Goal: Information Seeking & Learning: Learn about a topic

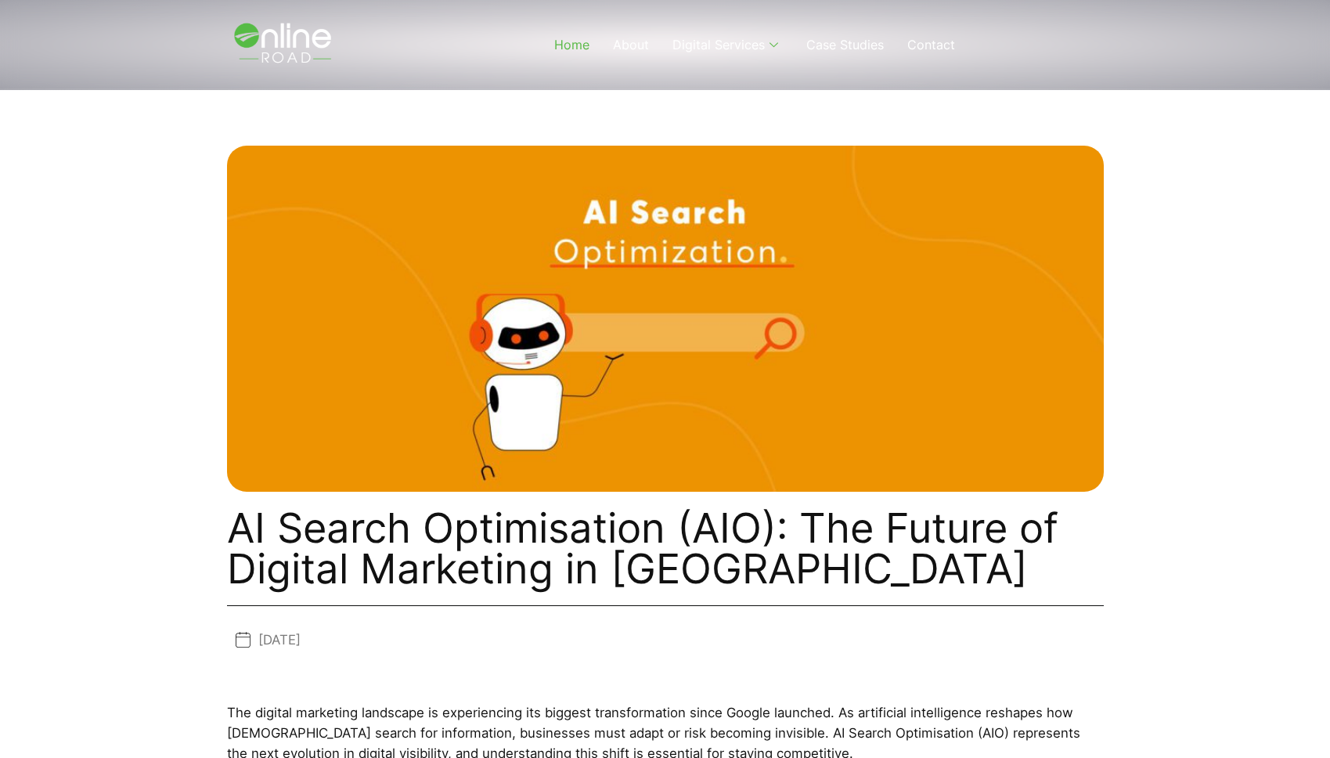
click at [582, 42] on link "Home" at bounding box center [572, 44] width 59 height 63
click at [273, 41] on img at bounding box center [285, 45] width 132 height 74
drag, startPoint x: 422, startPoint y: 549, endPoint x: 399, endPoint y: 548, distance: 23.5
click at [414, 549] on h1 "AI Search Optimisation (AIO): The Future of Digital Marketing in [GEOGRAPHIC_DA…" at bounding box center [665, 548] width 877 height 82
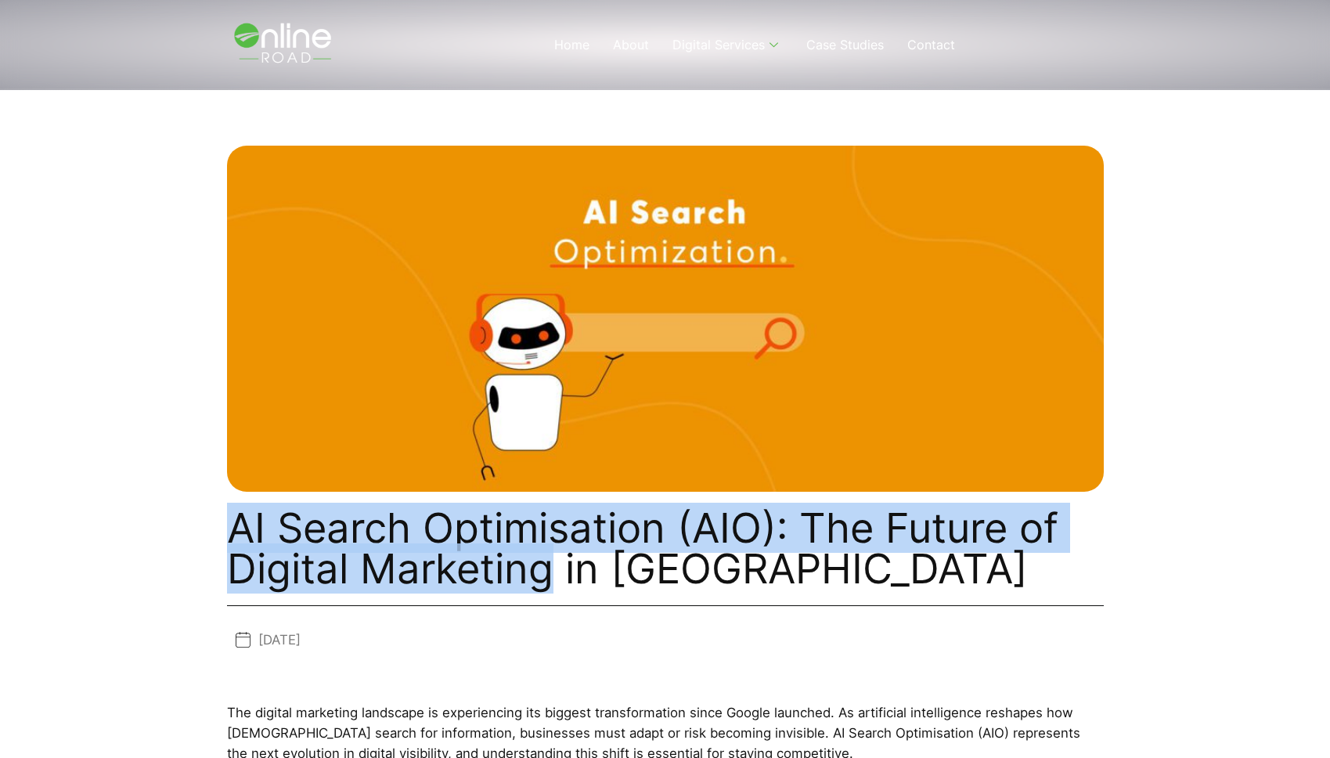
drag, startPoint x: 222, startPoint y: 528, endPoint x: 596, endPoint y: 565, distance: 375.3
copy h1 "AI Search Optimisation (AIO): The Future of Digital Marketing"
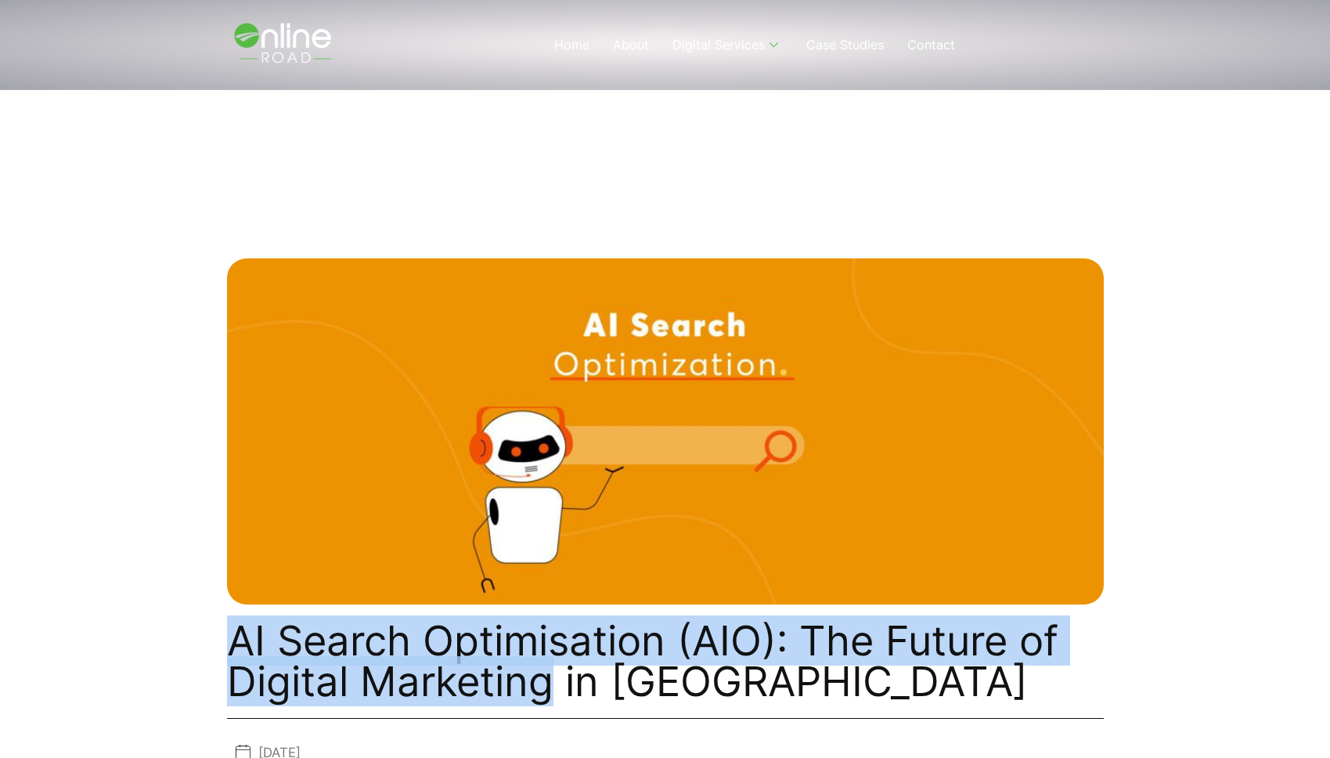
click at [898, 540] on img at bounding box center [665, 431] width 877 height 346
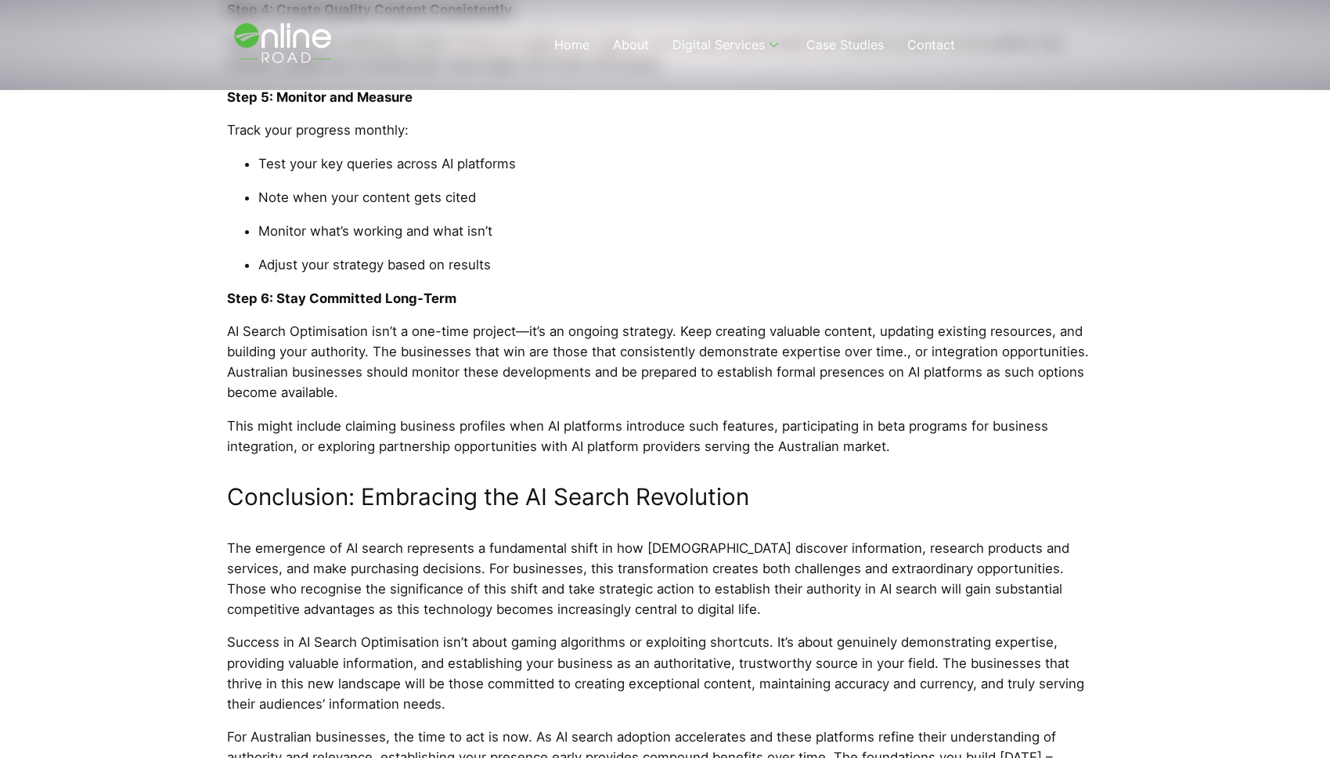
scroll to position [5688, 0]
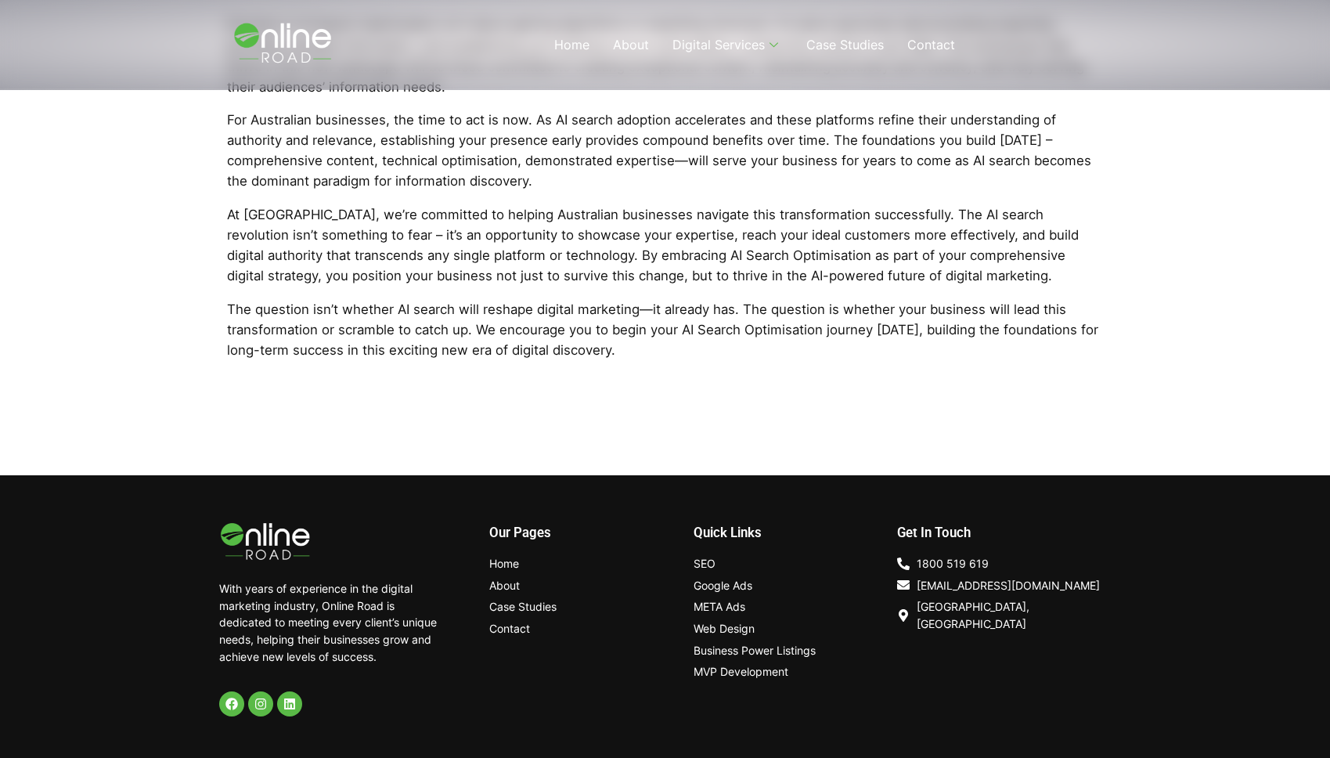
click at [505, 577] on span "About" at bounding box center [504, 585] width 31 height 17
click at [449, 633] on div "With years of experience in the digital marketing industry, Online Road is dedi…" at bounding box center [665, 621] width 893 height 190
click at [518, 620] on span "Contact" at bounding box center [509, 628] width 41 height 17
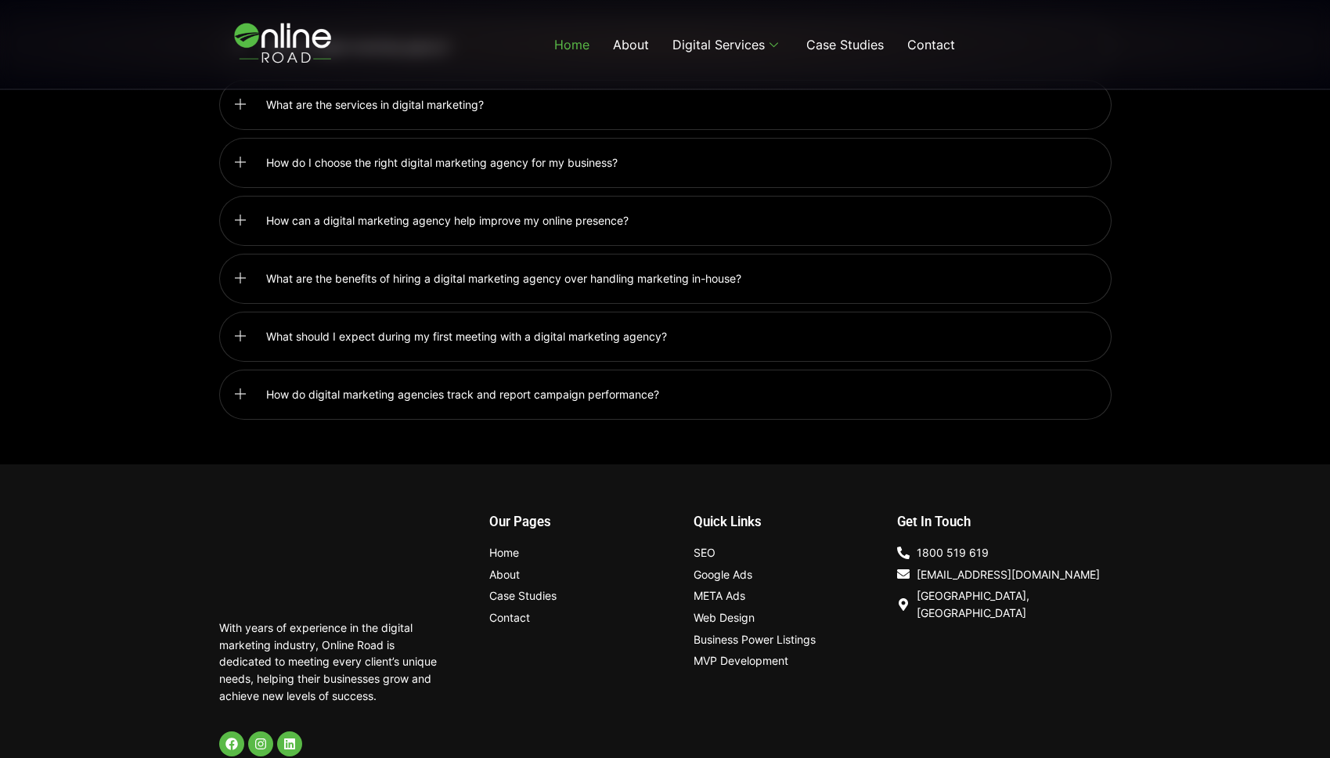
scroll to position [4008, 0]
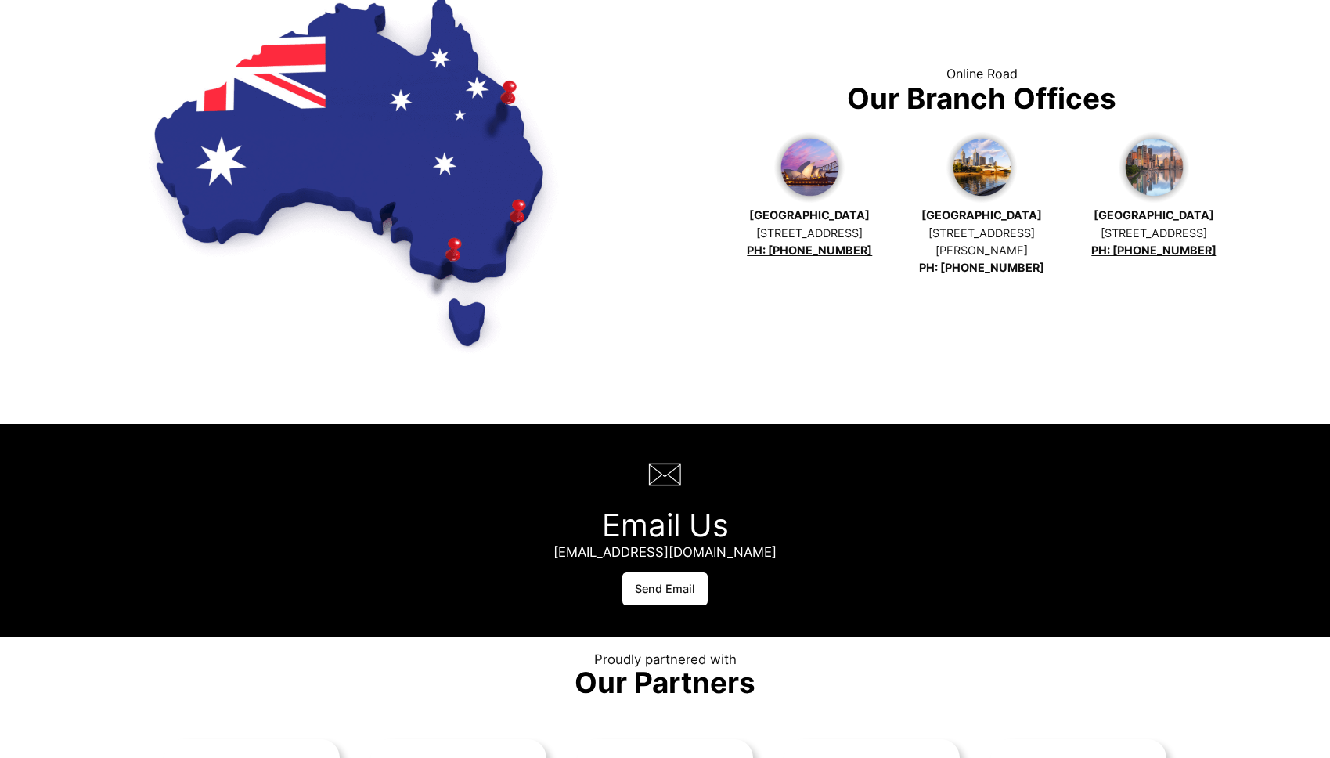
scroll to position [1624, 0]
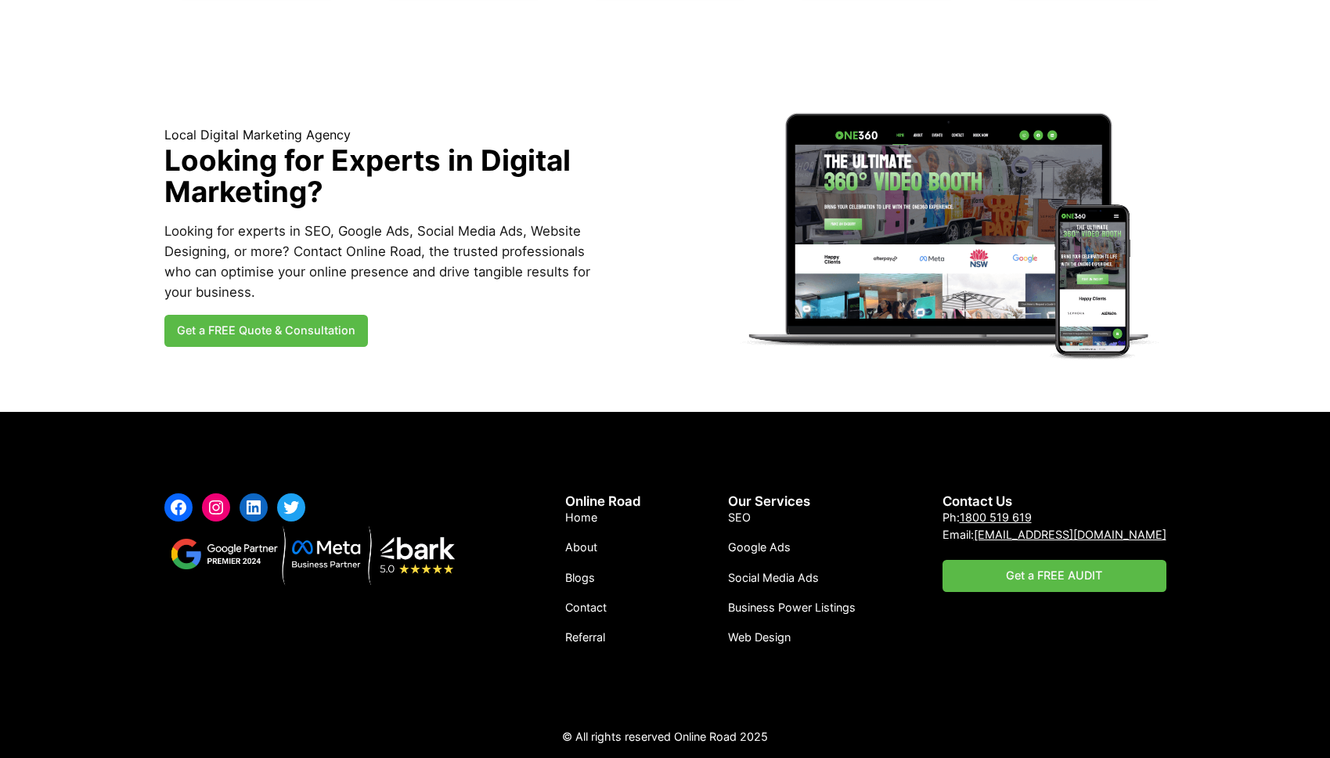
click at [720, 742] on p "© All rights reserved Online Road 2025" at bounding box center [665, 736] width 1002 height 17
click at [727, 740] on p "© All rights reserved Online Road 2025" at bounding box center [665, 736] width 1002 height 17
click at [756, 736] on p "© All rights reserved Online Road 2025" at bounding box center [665, 736] width 1002 height 17
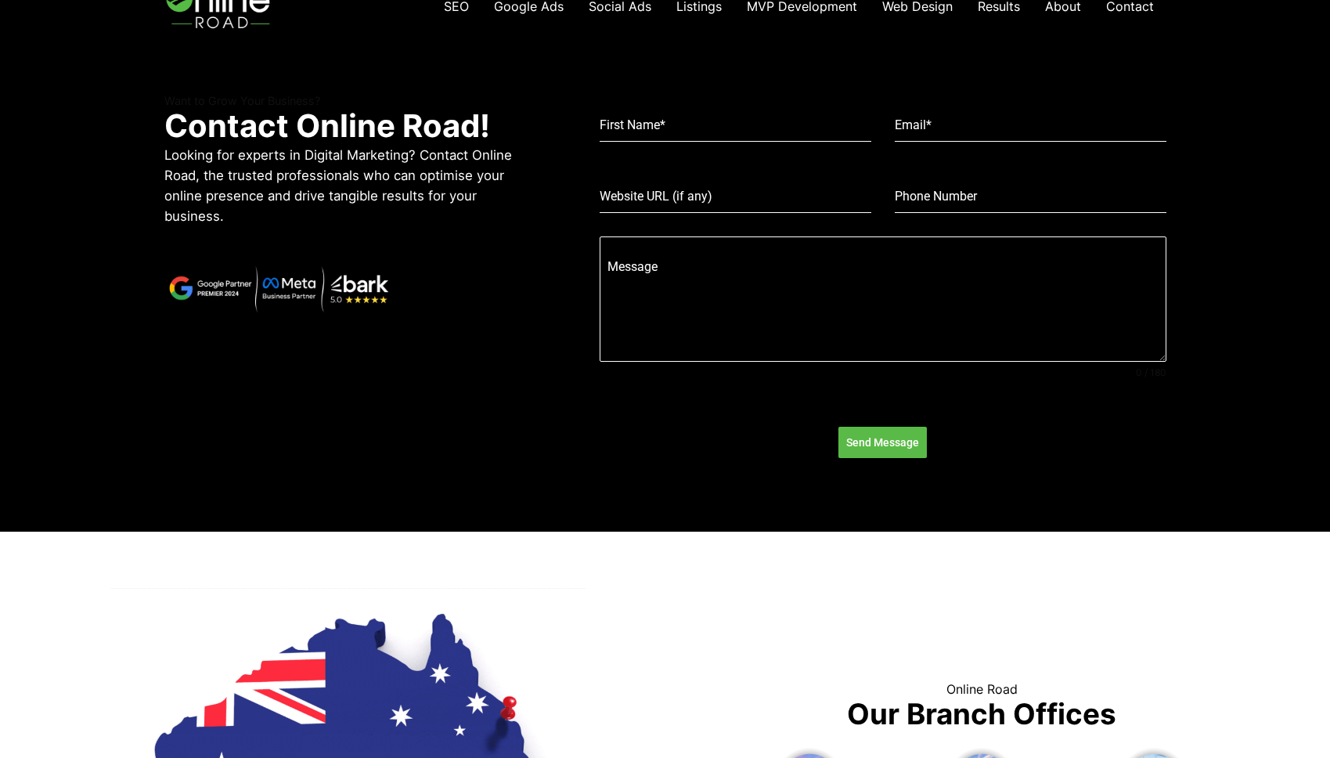
scroll to position [0, 0]
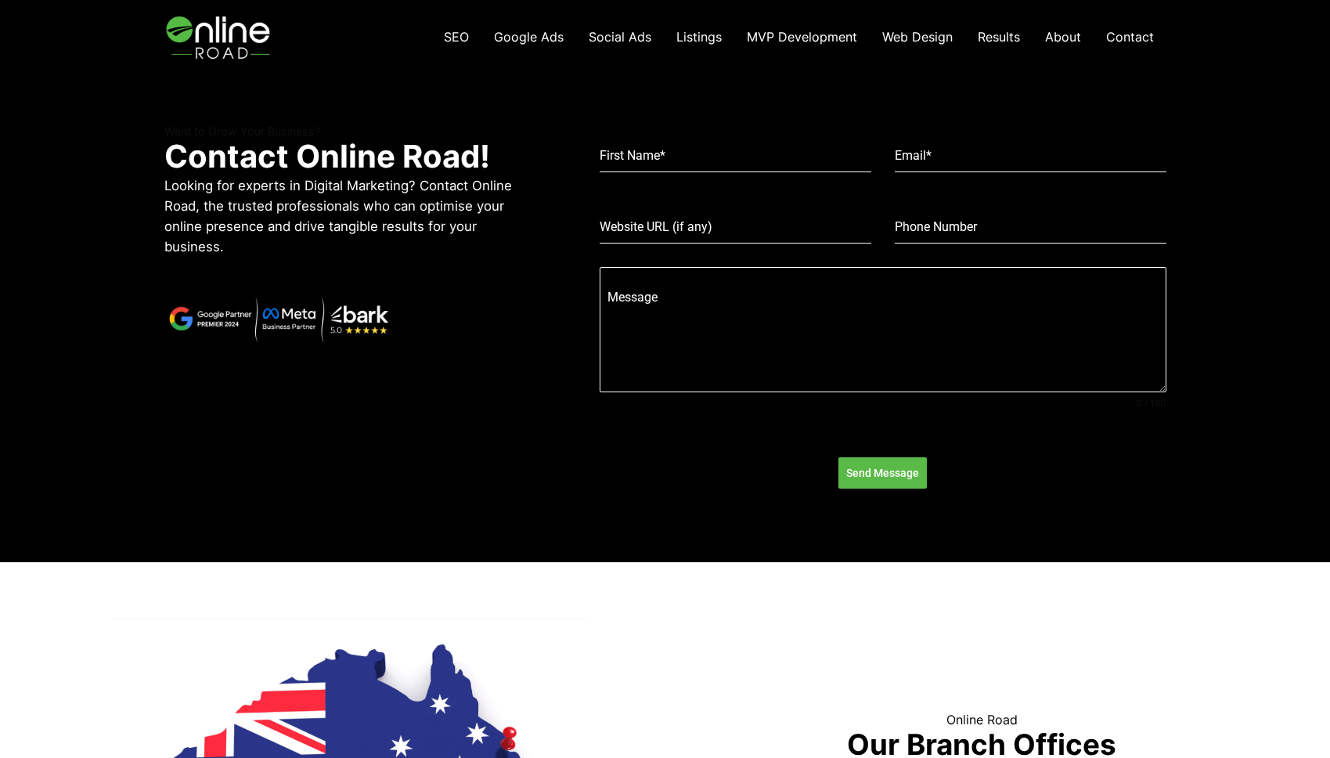
click at [212, 40] on img at bounding box center [219, 37] width 111 height 74
click at [221, 30] on img at bounding box center [219, 37] width 111 height 74
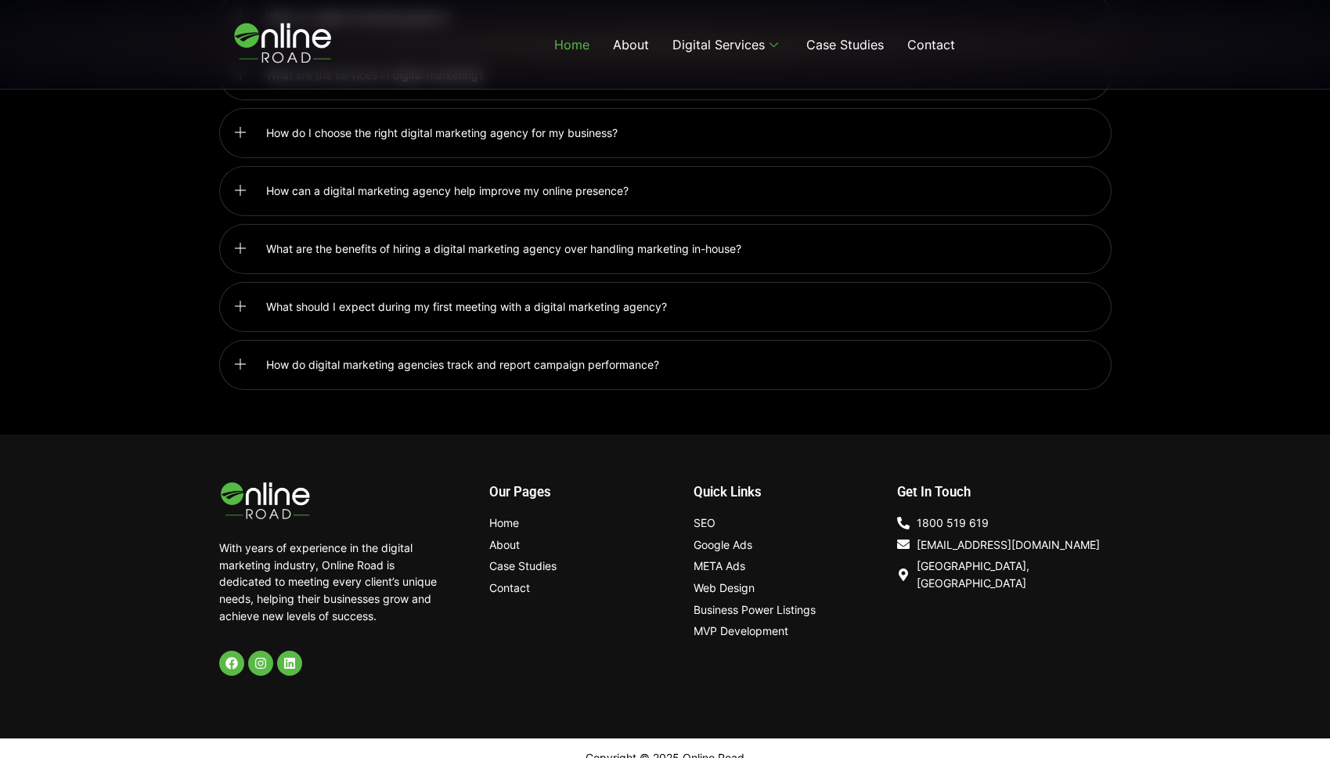
scroll to position [4004, 0]
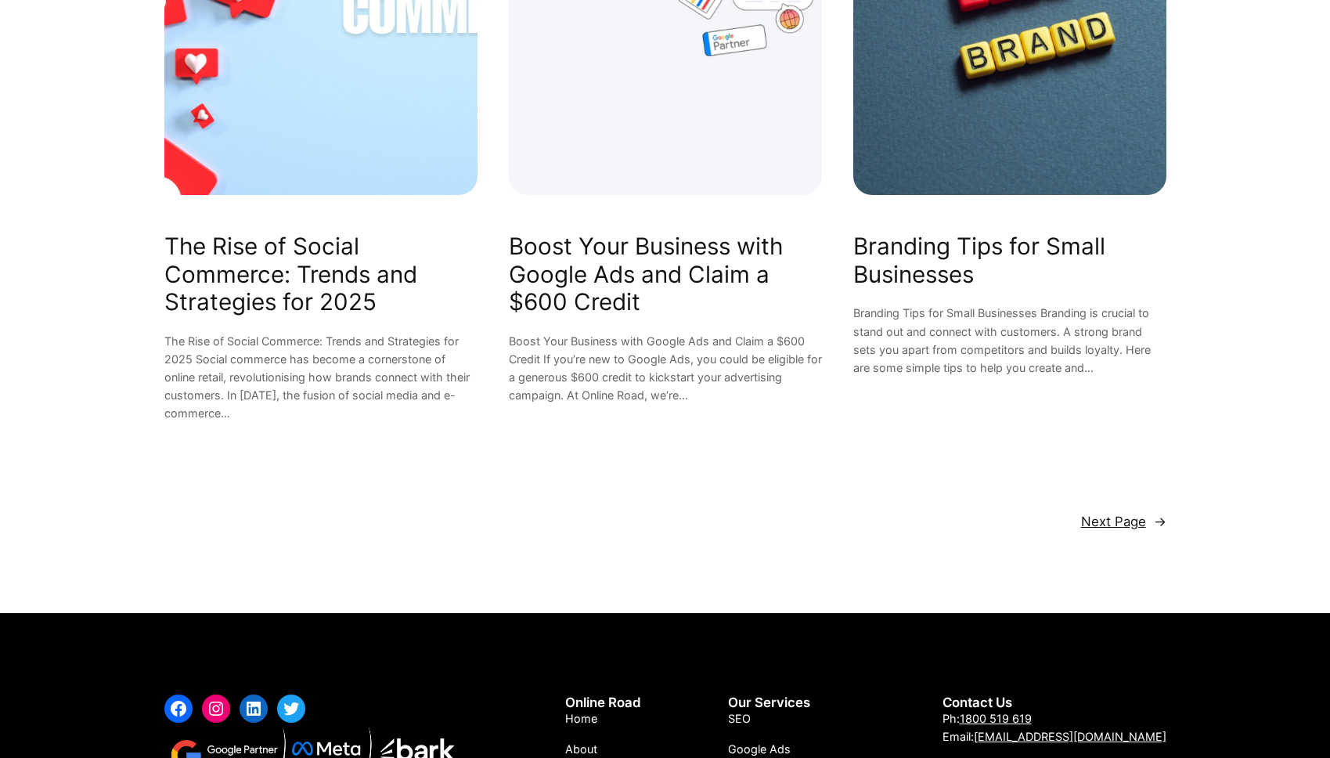
scroll to position [2088, 0]
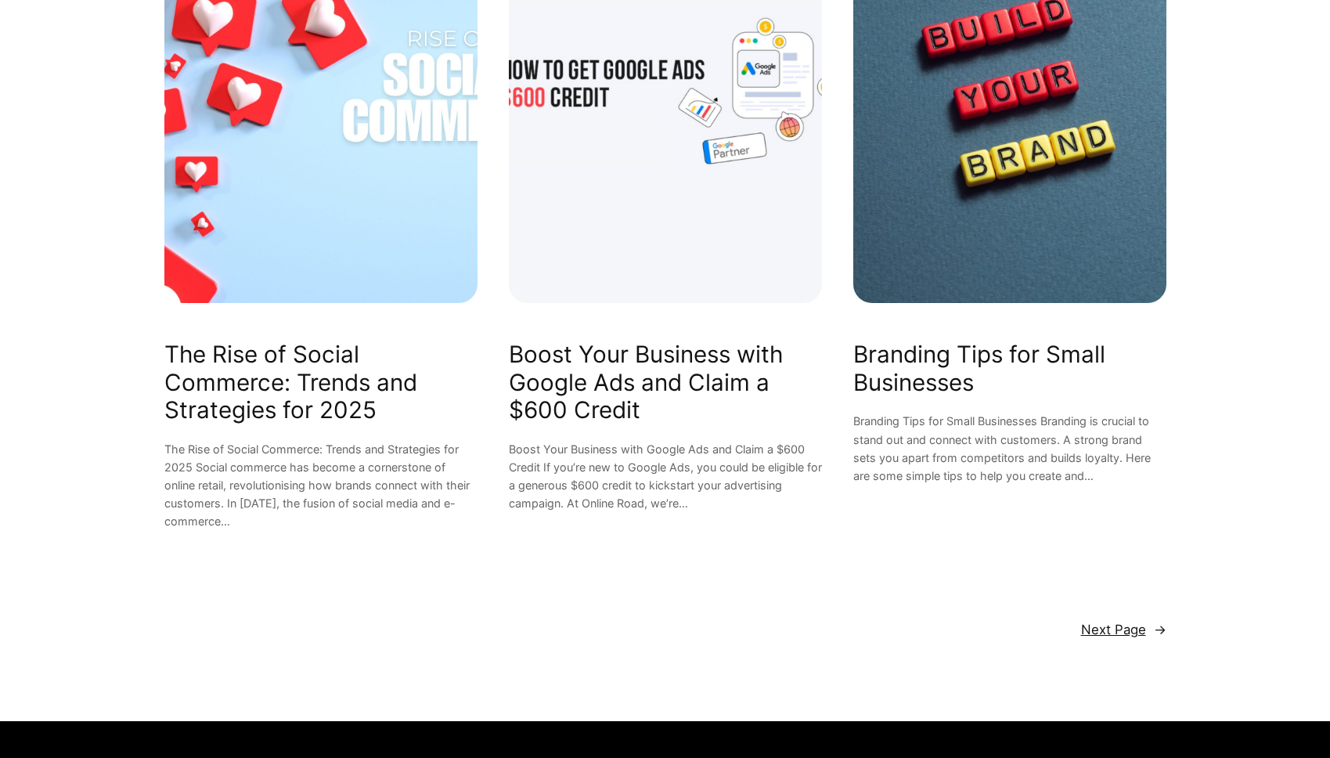
click at [990, 193] on img at bounding box center [1009, 94] width 313 height 417
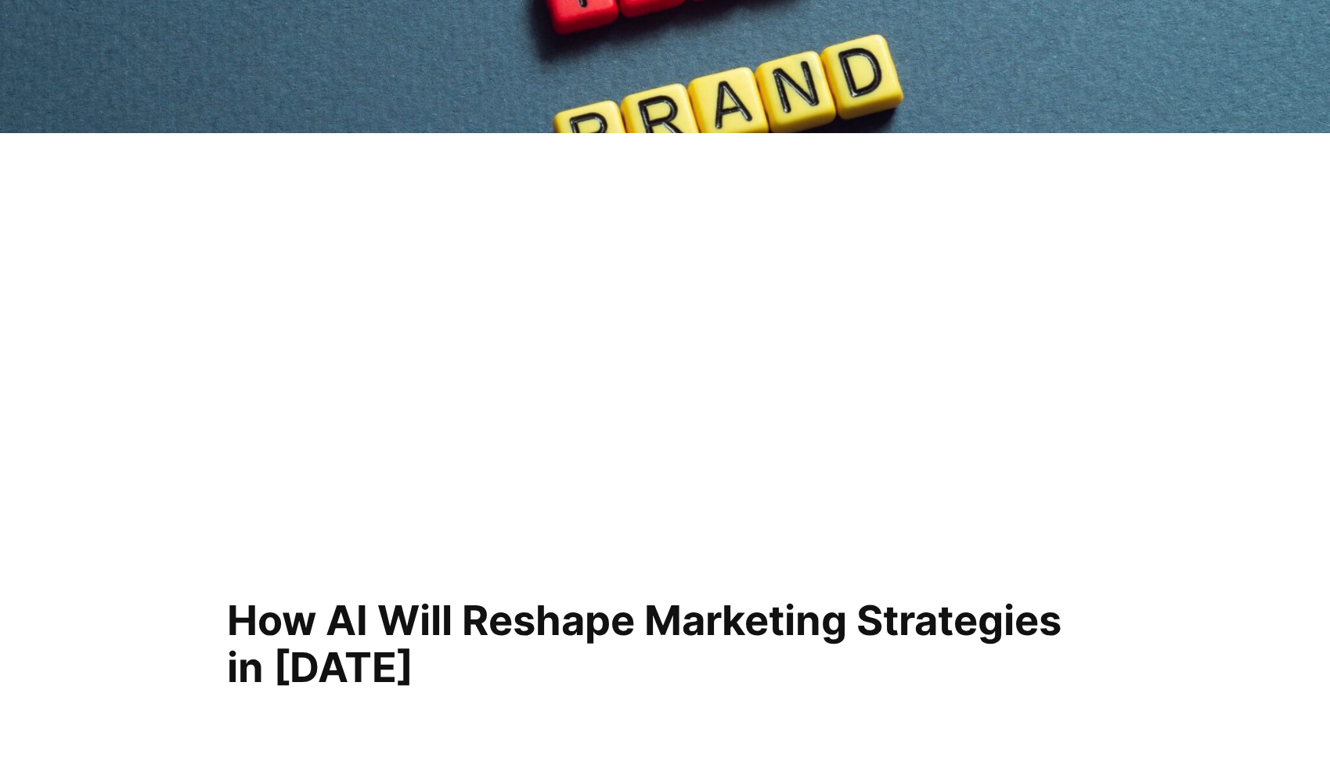
scroll to position [246, 0]
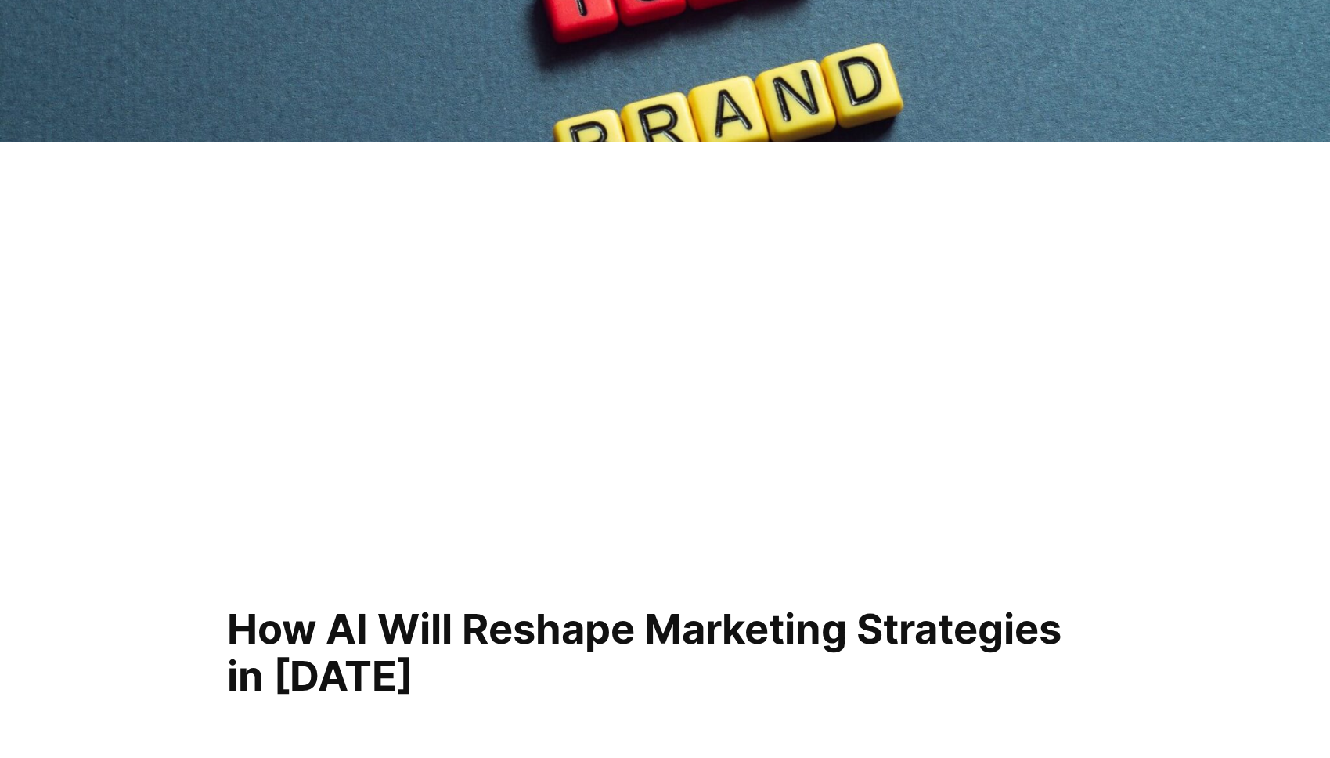
click at [585, 254] on div at bounding box center [665, 350] width 893 height 194
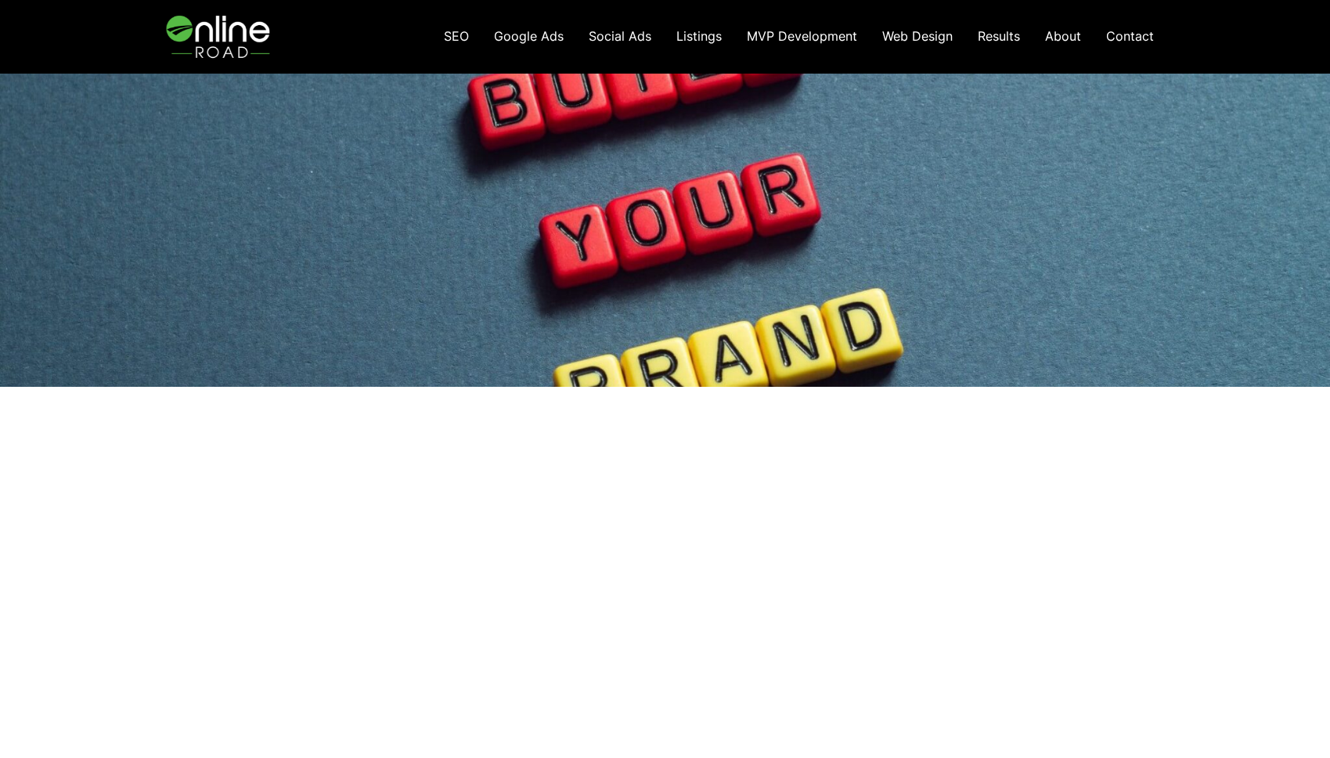
scroll to position [0, 0]
click at [214, 24] on img at bounding box center [219, 37] width 111 height 74
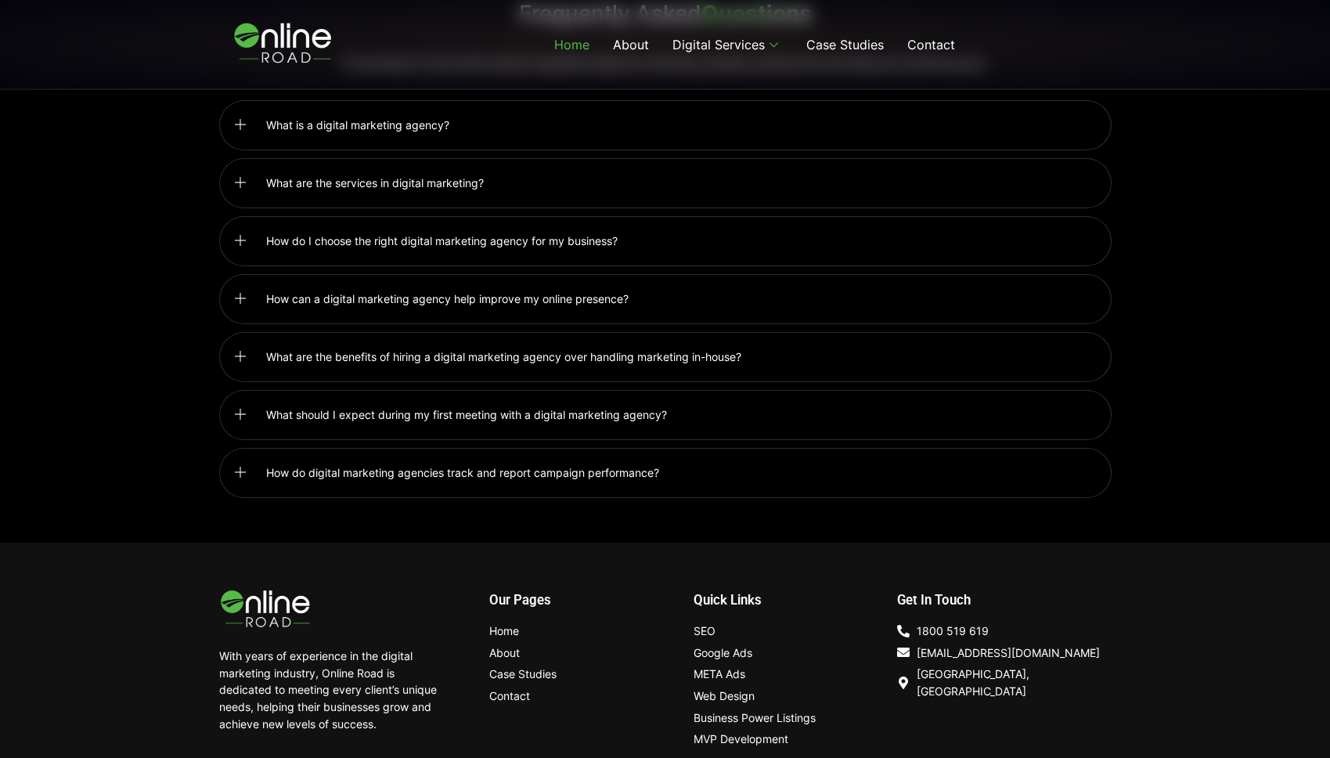
scroll to position [4008, 0]
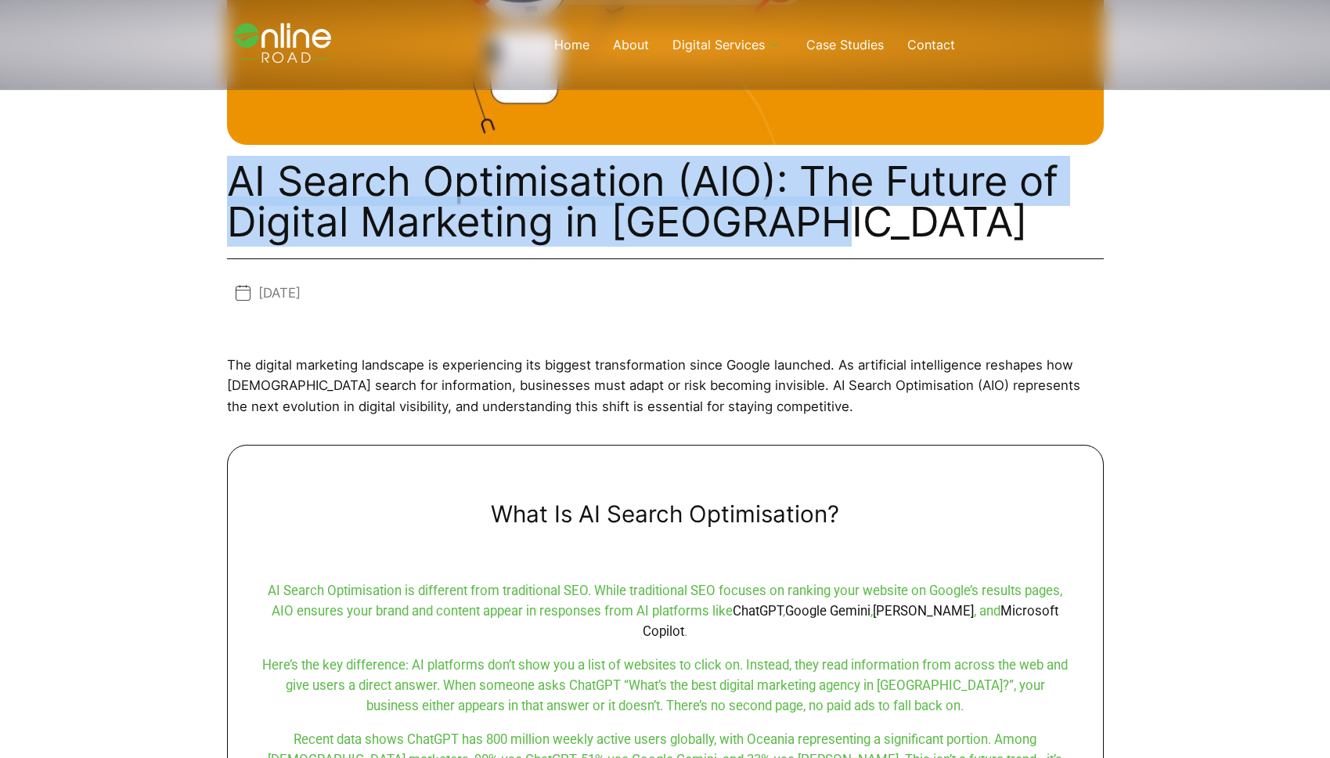
drag, startPoint x: 304, startPoint y: 180, endPoint x: 798, endPoint y: 229, distance: 496.5
click at [798, 229] on h1 "AI Search Optimisation (AIO): The Future of Digital Marketing in [GEOGRAPHIC_DA…" at bounding box center [665, 202] width 877 height 82
copy h1 "AI Search Optimisation (AIO): The Future of Digital Marketing in [GEOGRAPHIC_DA…"
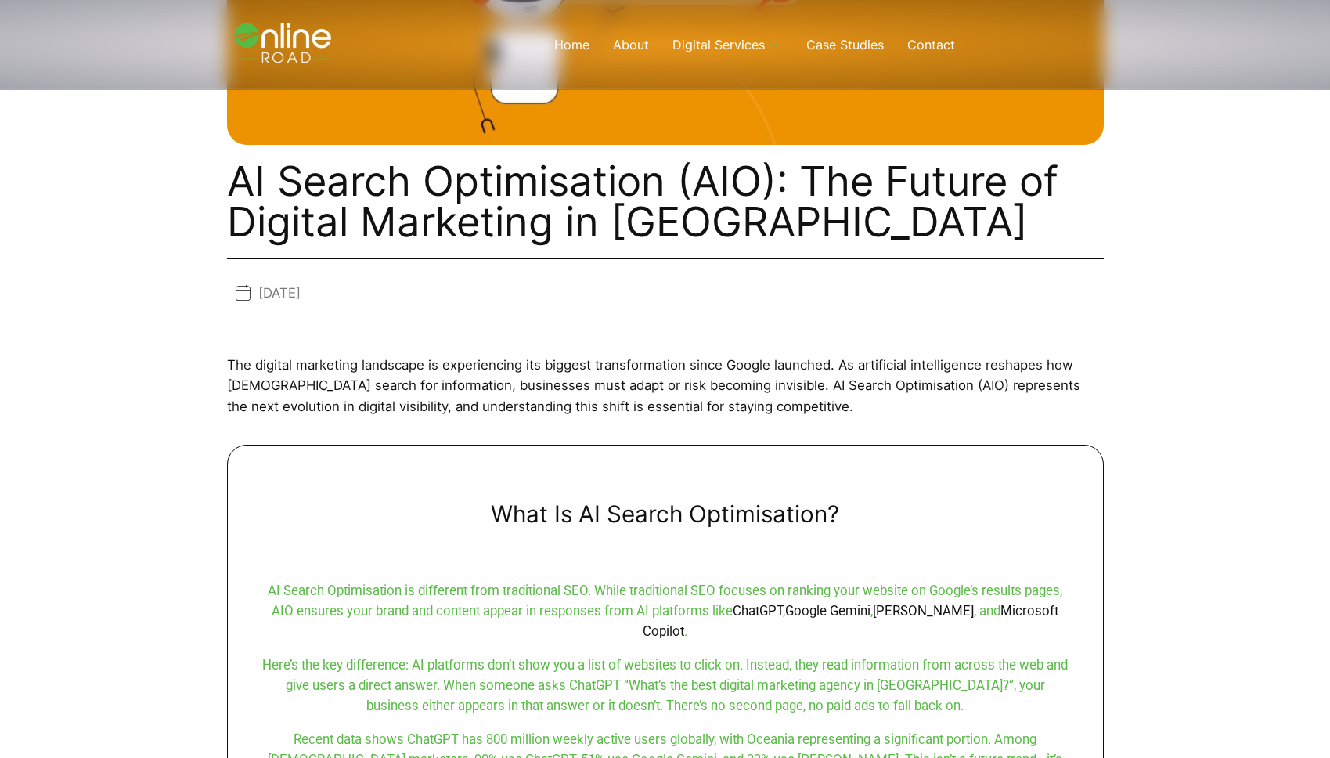
click at [1017, 341] on div "The digital marketing landscape is experiencing its biggest transformation sinc…" at bounding box center [665, 378] width 877 height 103
